Goal: Connect with others: Connect with others

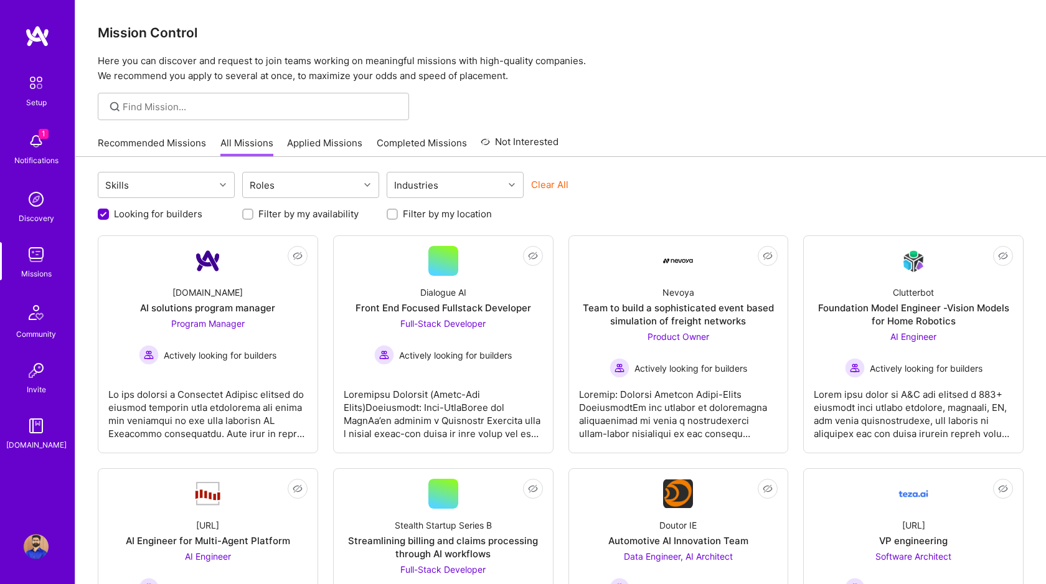
click at [40, 139] on img at bounding box center [36, 141] width 25 height 25
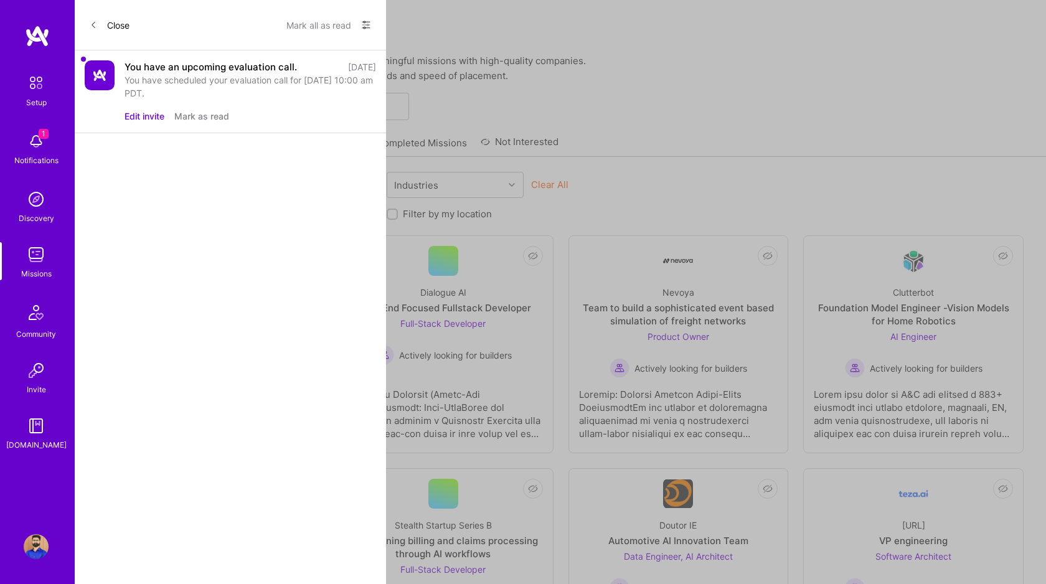
click at [138, 65] on div "You have an upcoming evaluation call." at bounding box center [211, 66] width 172 height 13
click at [88, 73] on img at bounding box center [100, 75] width 30 height 30
click at [208, 59] on div "You have an upcoming evaluation call. [DATE] You have scheduled your evaluation…" at bounding box center [230, 91] width 311 height 83
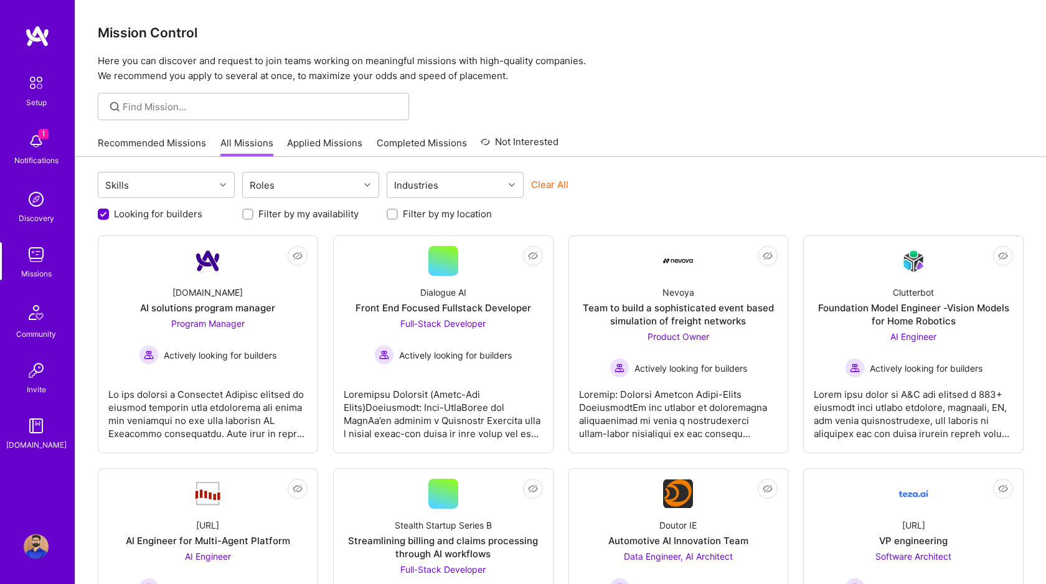
click at [27, 37] on img at bounding box center [37, 36] width 25 height 22
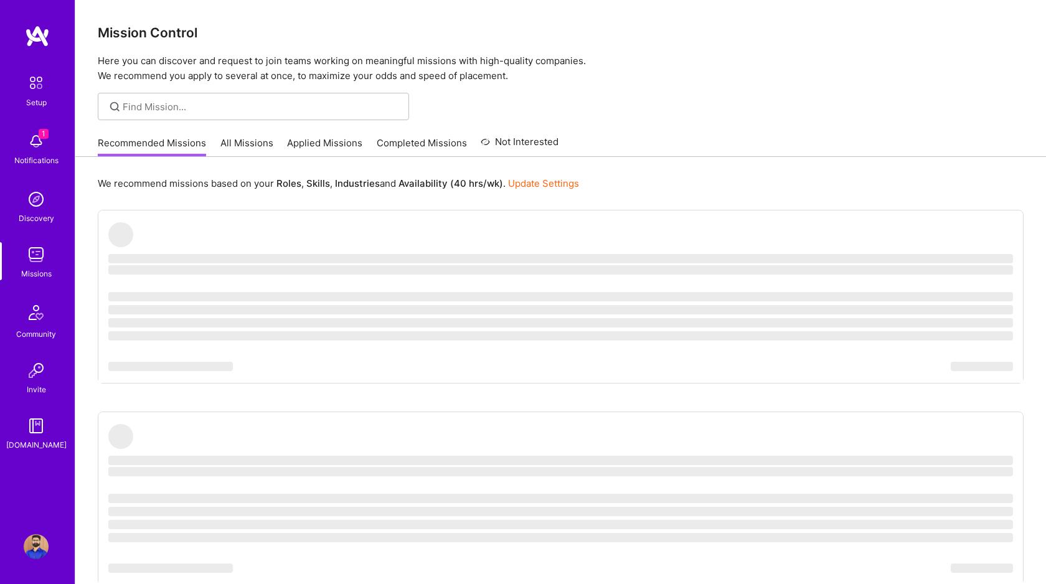
click at [34, 314] on img at bounding box center [36, 313] width 30 height 30
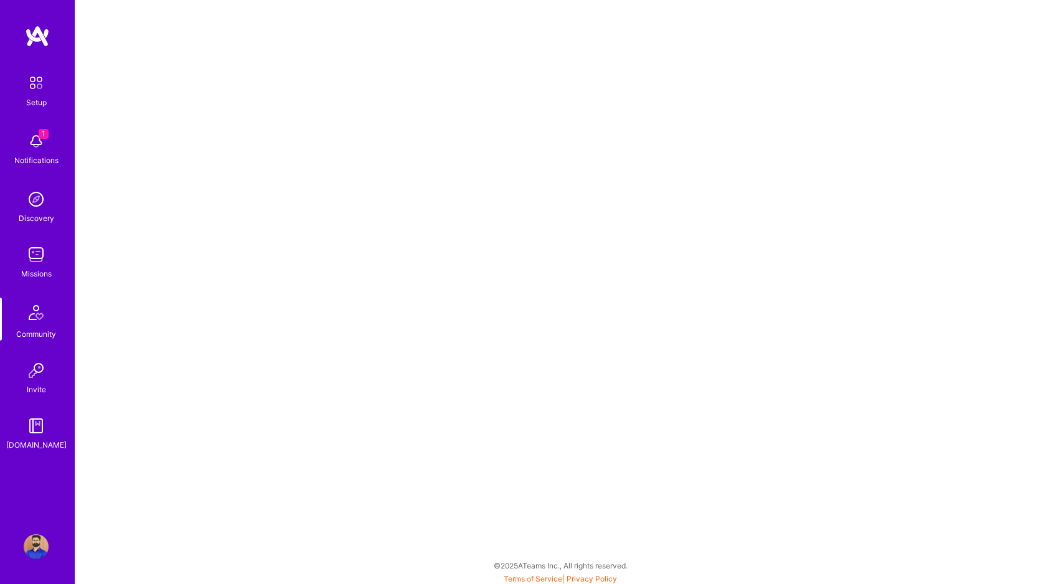
click at [39, 42] on img at bounding box center [37, 36] width 25 height 22
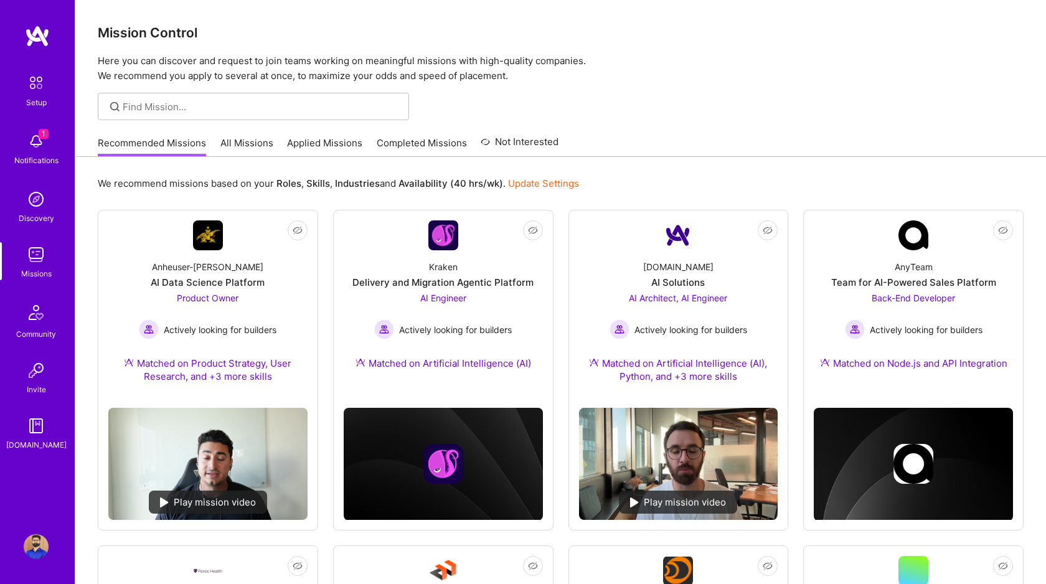
click at [30, 154] on div "Notifications" at bounding box center [36, 160] width 44 height 13
click at [37, 309] on img at bounding box center [36, 313] width 30 height 30
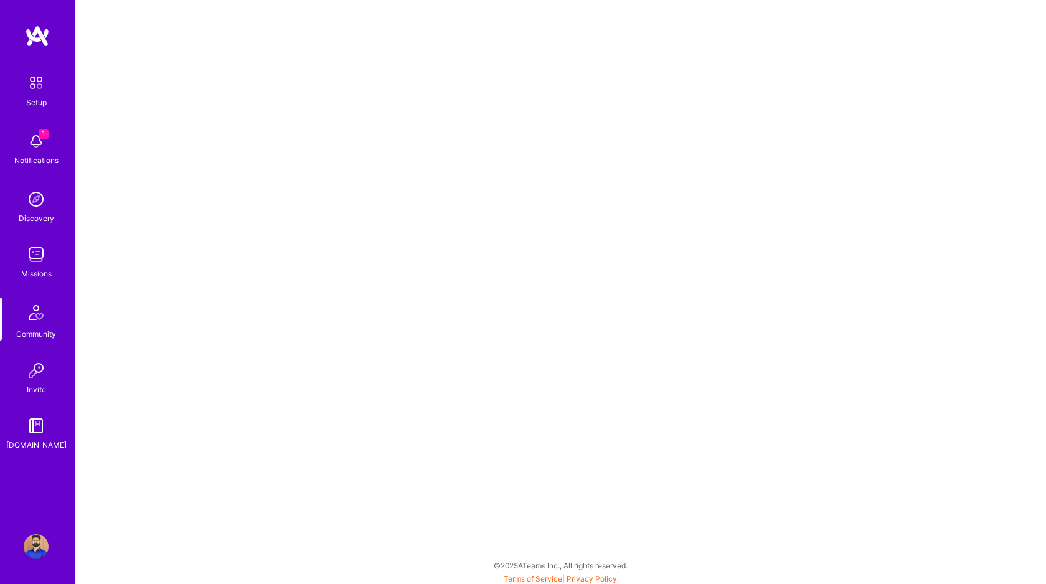
click at [42, 550] on img at bounding box center [36, 546] width 25 height 25
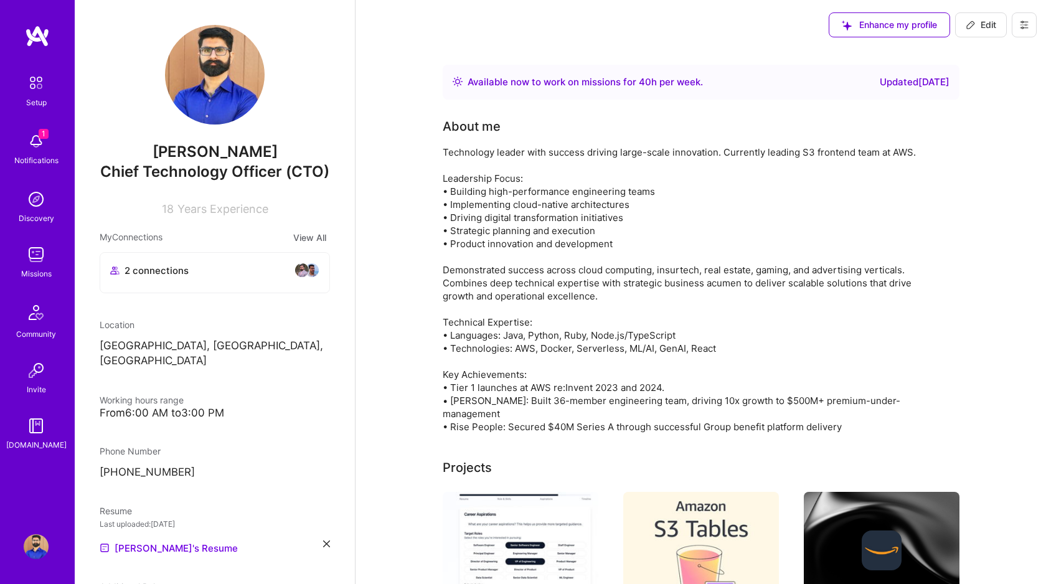
click at [1027, 27] on icon at bounding box center [1024, 25] width 10 height 10
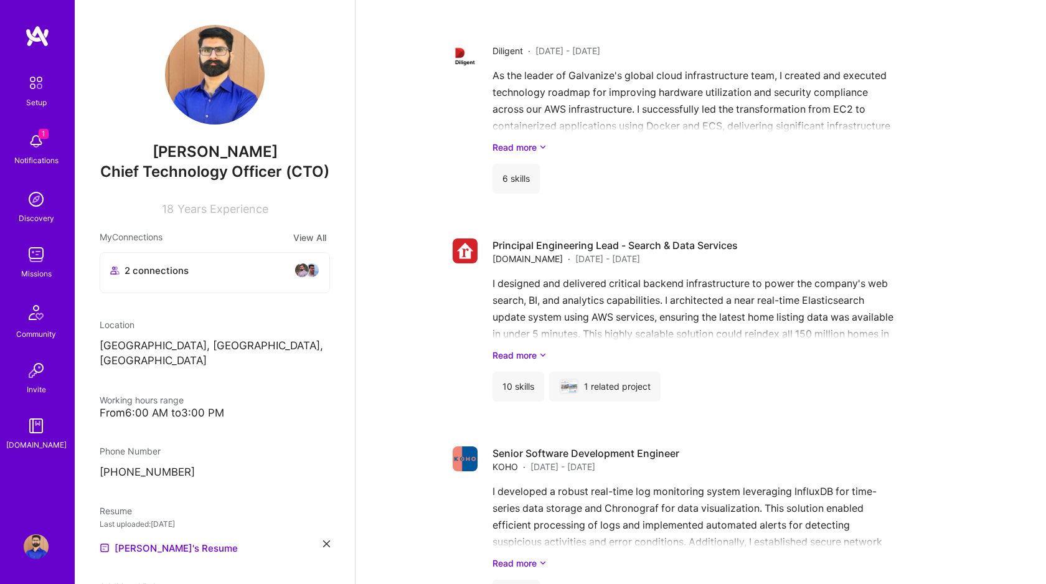
scroll to position [600, 0]
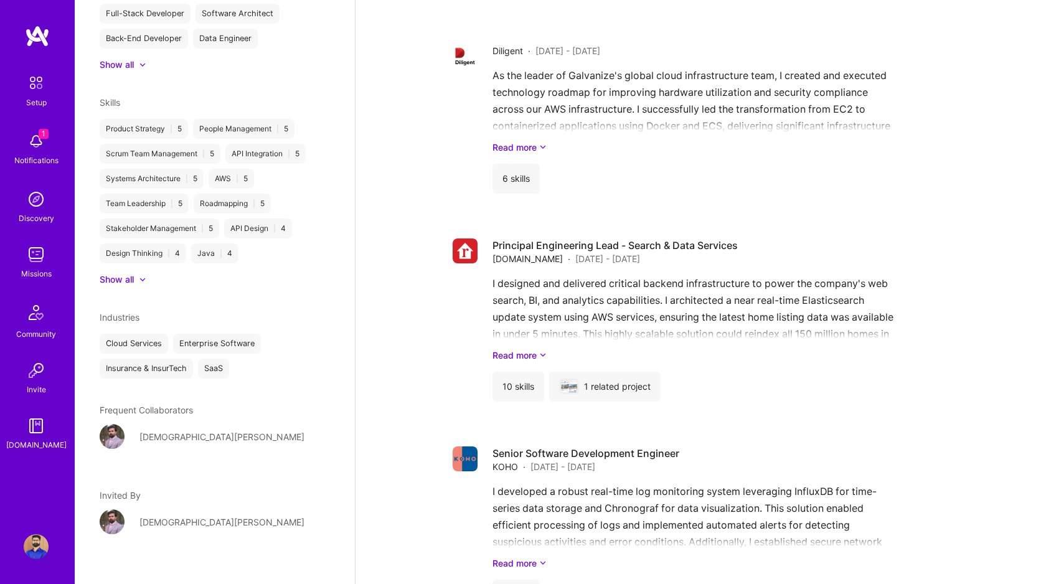
click at [107, 405] on span "Frequent Collaborators" at bounding box center [146, 410] width 93 height 11
click at [157, 430] on div "[DEMOGRAPHIC_DATA][PERSON_NAME]" at bounding box center [221, 436] width 165 height 13
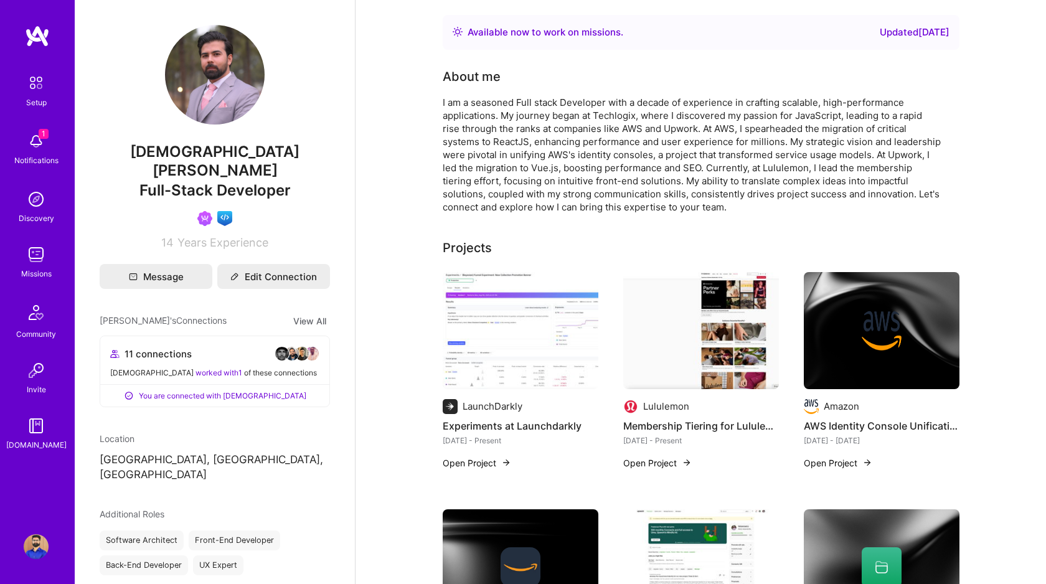
click at [32, 204] on img at bounding box center [36, 199] width 25 height 25
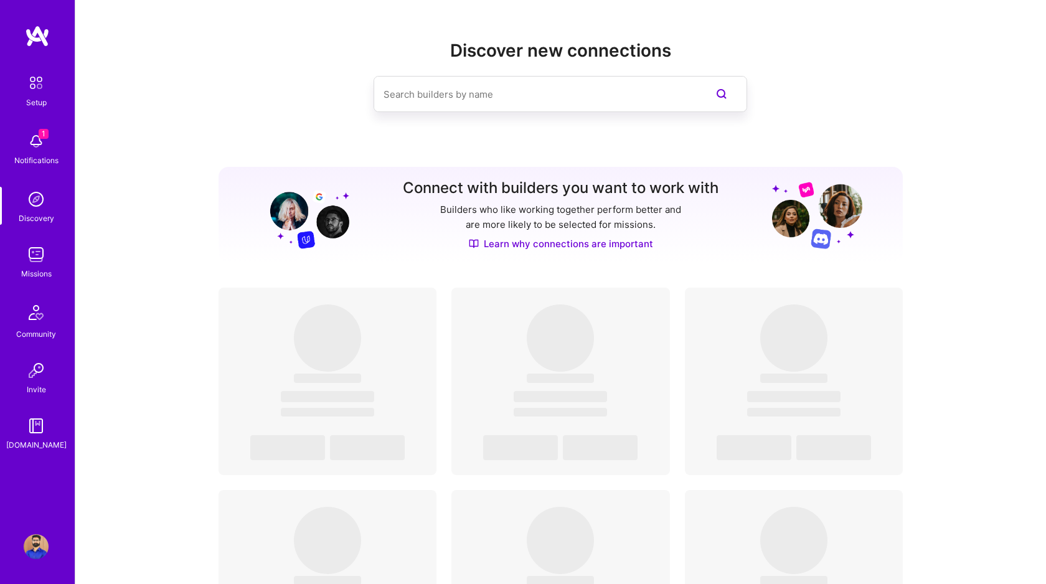
click at [412, 93] on input at bounding box center [536, 94] width 304 height 32
paste input "[EMAIL_ADDRESS][DOMAIN_NAME]"
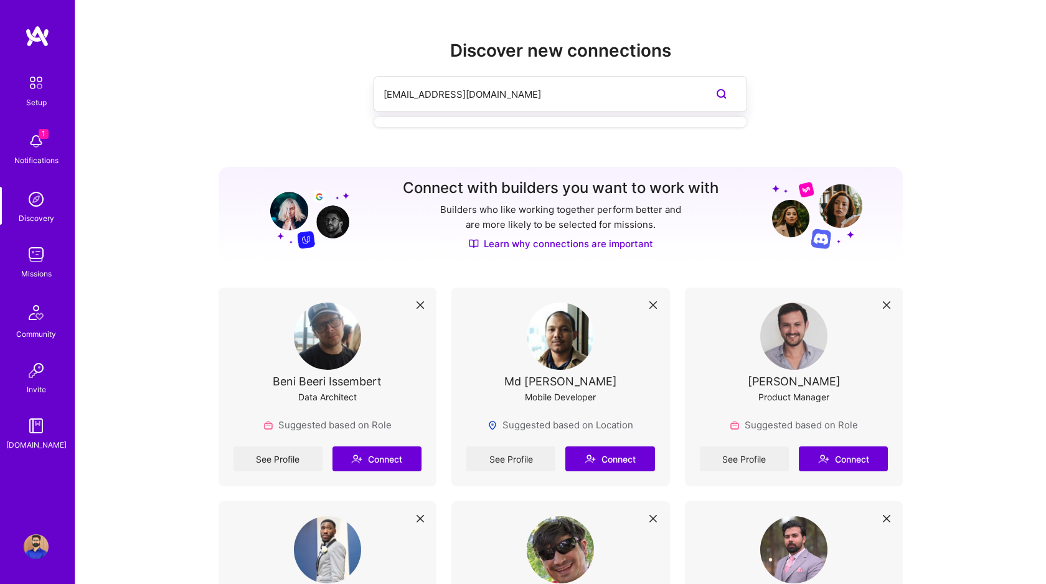
click at [470, 97] on input "[EMAIL_ADDRESS][DOMAIN_NAME]" at bounding box center [536, 94] width 304 height 32
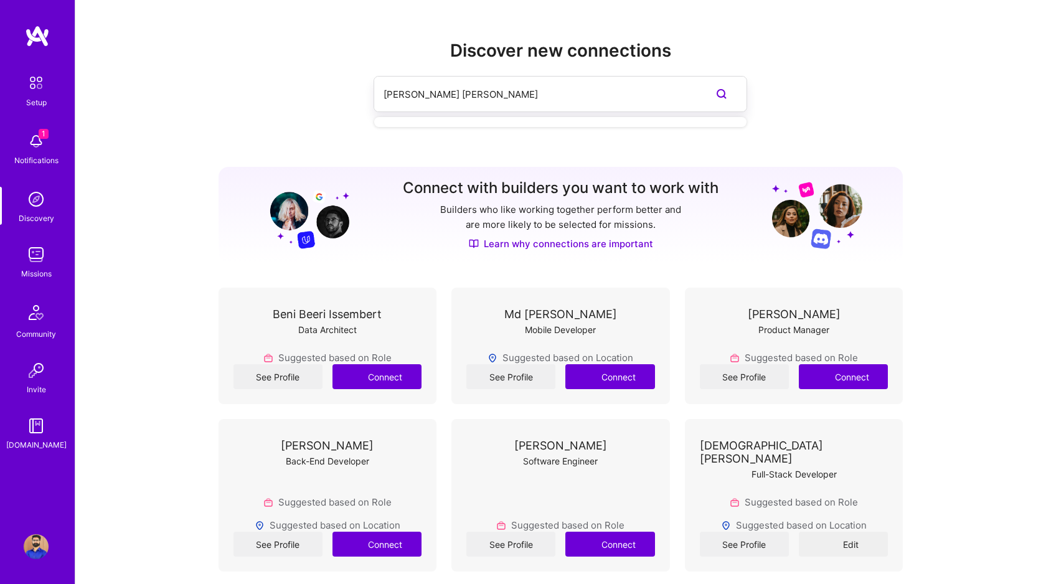
type input "[PERSON_NAME] [PERSON_NAME]"
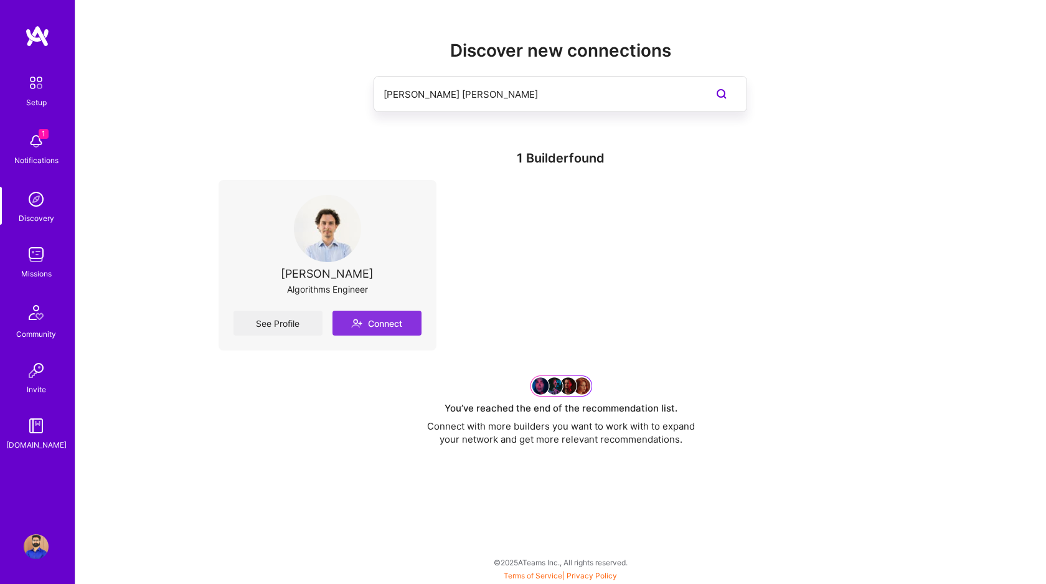
click at [380, 327] on button "Connect" at bounding box center [377, 323] width 89 height 25
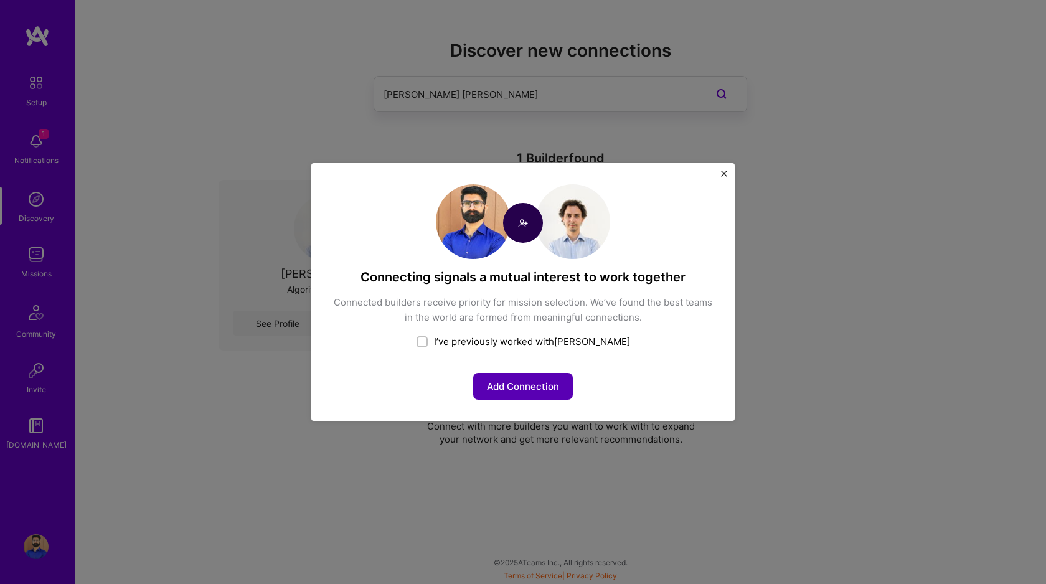
click at [554, 384] on button "Add Connection" at bounding box center [523, 386] width 100 height 27
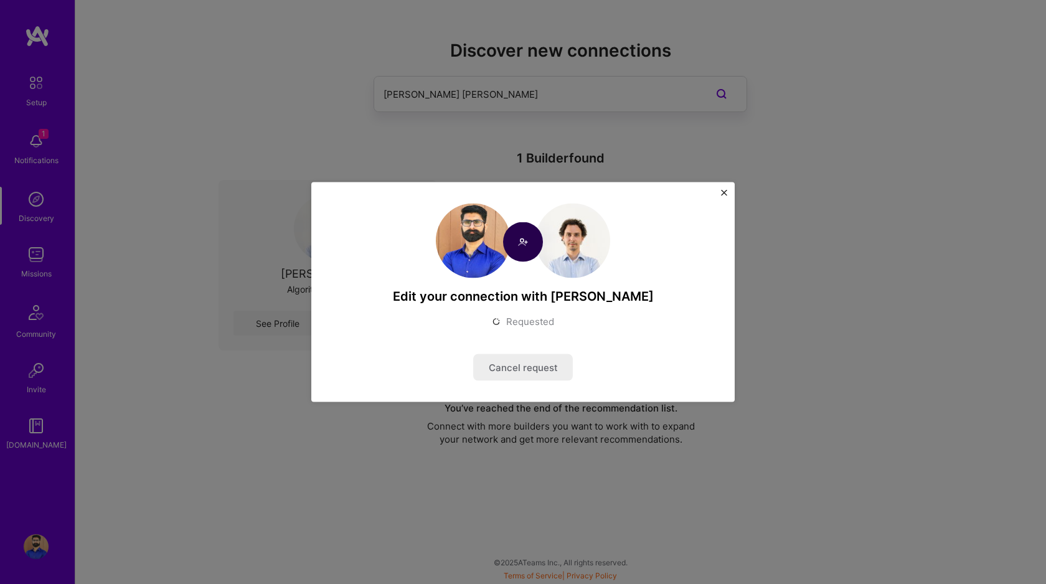
click at [725, 197] on button "Close" at bounding box center [724, 196] width 6 height 13
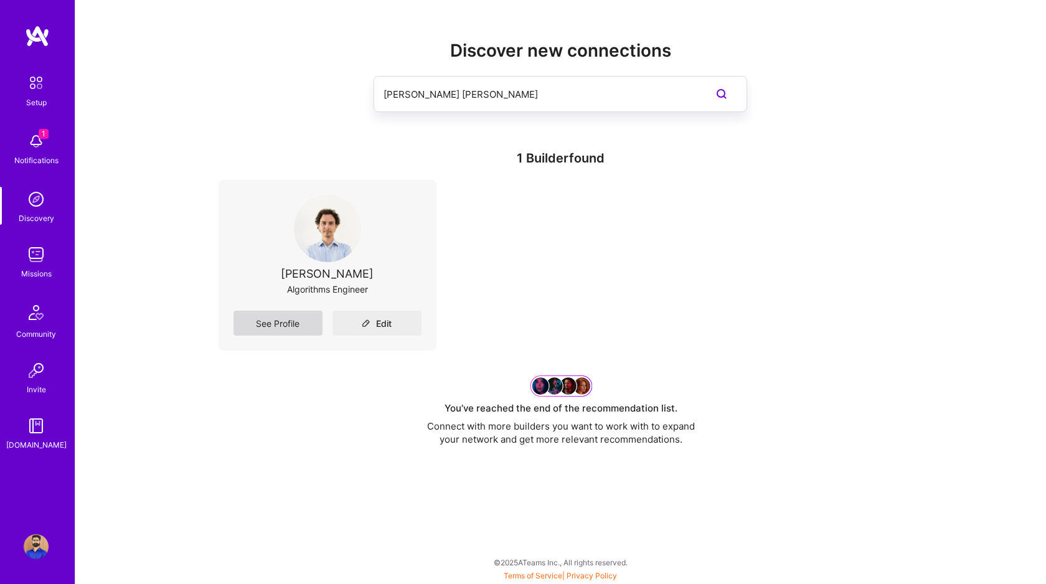
click at [303, 320] on link "See Profile" at bounding box center [278, 323] width 89 height 25
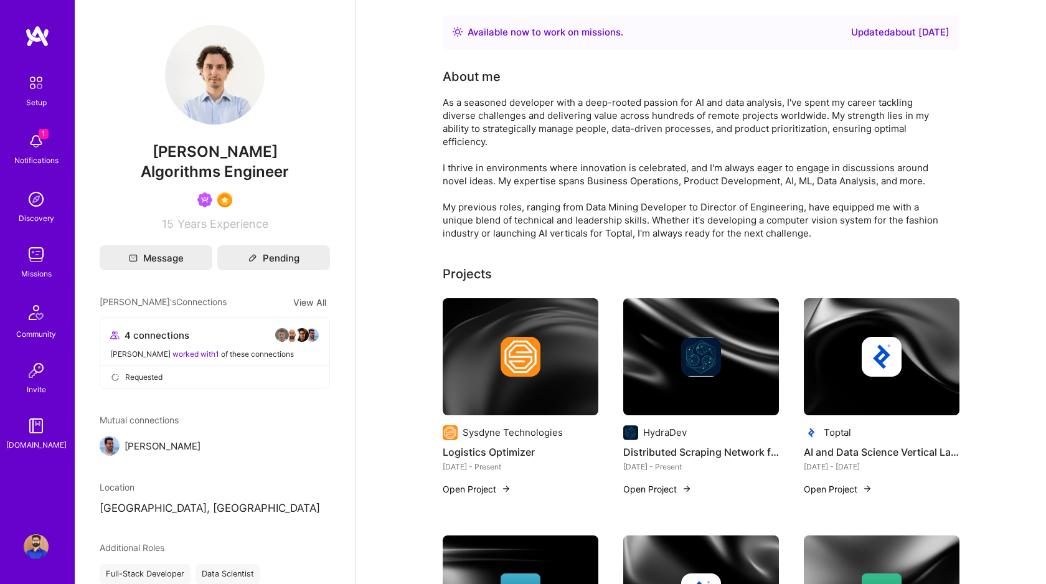
drag, startPoint x: 158, startPoint y: 151, endPoint x: 268, endPoint y: 149, distance: 110.2
click at [268, 149] on span "[PERSON_NAME]" at bounding box center [215, 152] width 230 height 19
